Goal: Entertainment & Leisure: Consume media (video, audio)

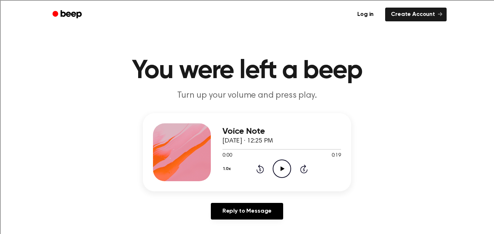
click at [281, 164] on icon "Play Audio" at bounding box center [281, 168] width 18 height 18
click at [281, 168] on icon at bounding box center [282, 168] width 4 height 5
click at [279, 169] on icon "Play Audio" at bounding box center [281, 168] width 18 height 18
